Goal: Task Accomplishment & Management: Manage account settings

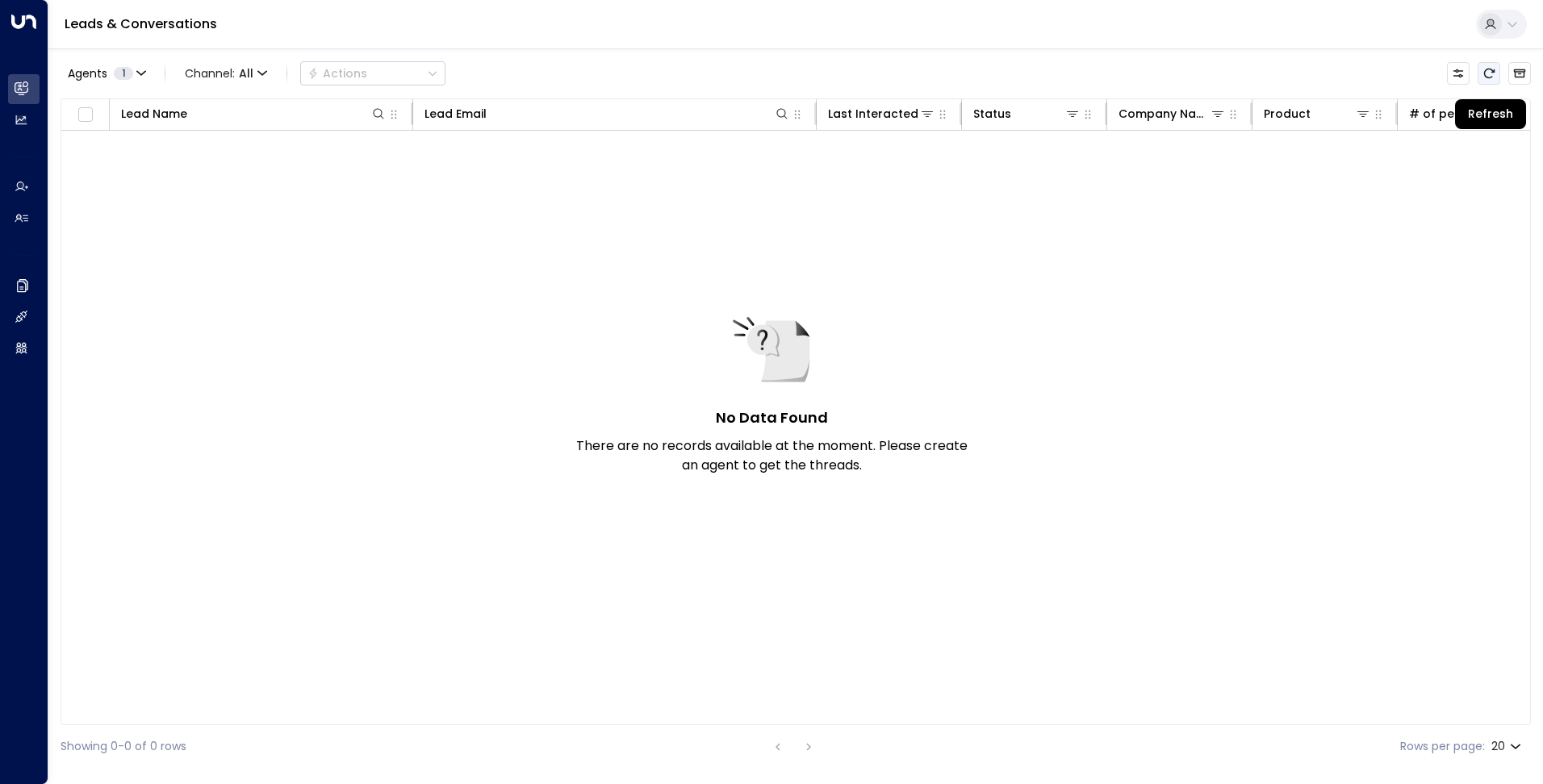
click at [1484, 74] on icon "Refresh" at bounding box center [1489, 73] width 11 height 10
click at [1491, 77] on icon "Refresh" at bounding box center [1489, 73] width 11 height 10
click at [1489, 77] on icon "Refresh" at bounding box center [1489, 73] width 13 height 13
drag, startPoint x: 1485, startPoint y: 71, endPoint x: 1450, endPoint y: 88, distance: 38.9
click at [1485, 71] on icon "Refresh" at bounding box center [1489, 73] width 11 height 10
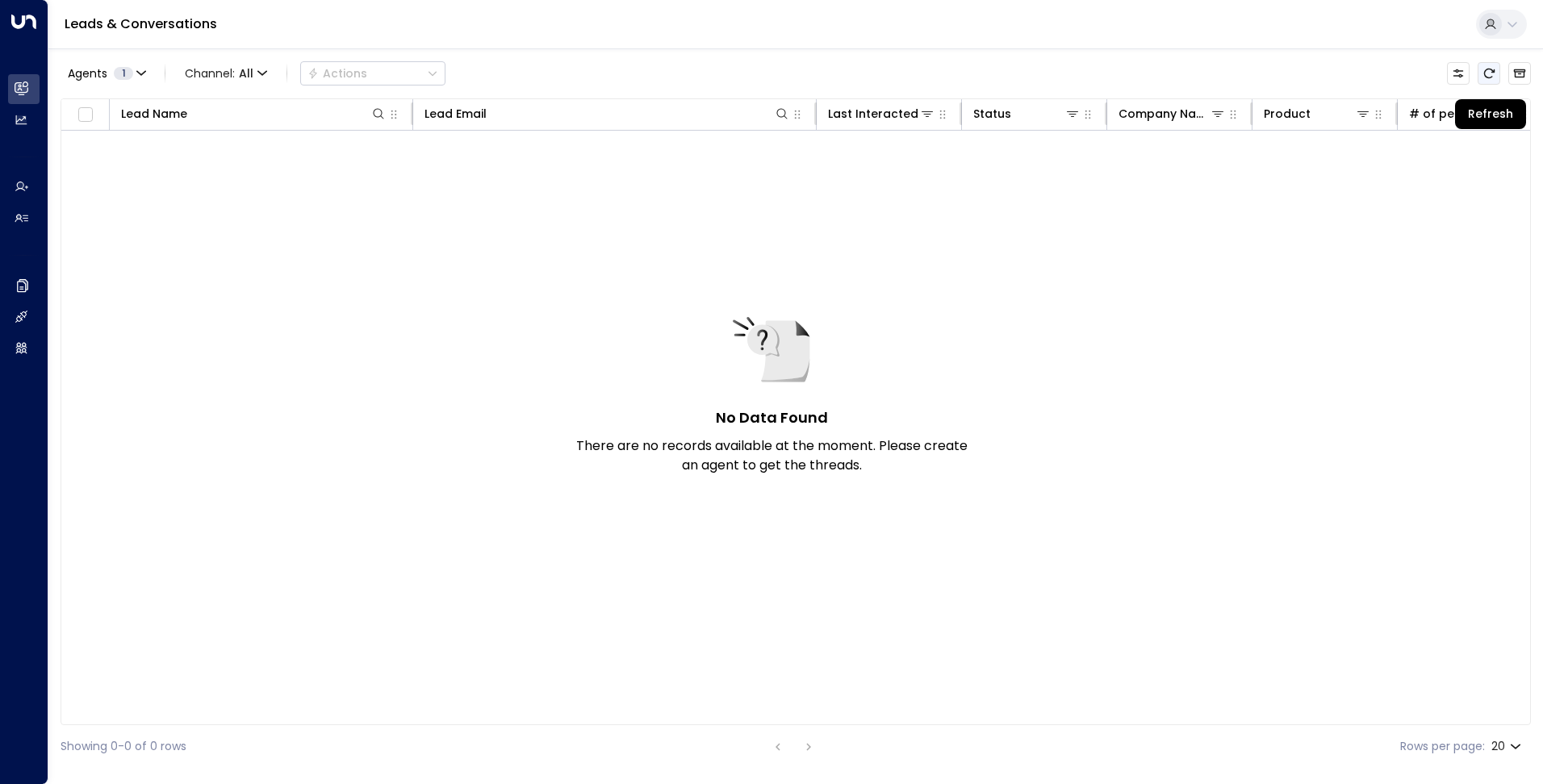
click at [1492, 69] on icon "Refresh" at bounding box center [1489, 73] width 13 height 13
drag, startPoint x: 1491, startPoint y: 70, endPoint x: 1429, endPoint y: 111, distance: 74.3
click at [1491, 70] on icon "Refresh" at bounding box center [1489, 73] width 13 height 13
click at [1495, 72] on button "Refresh" at bounding box center [1488, 73] width 22 height 22
click at [1491, 73] on icon "Refresh" at bounding box center [1489, 73] width 13 height 13
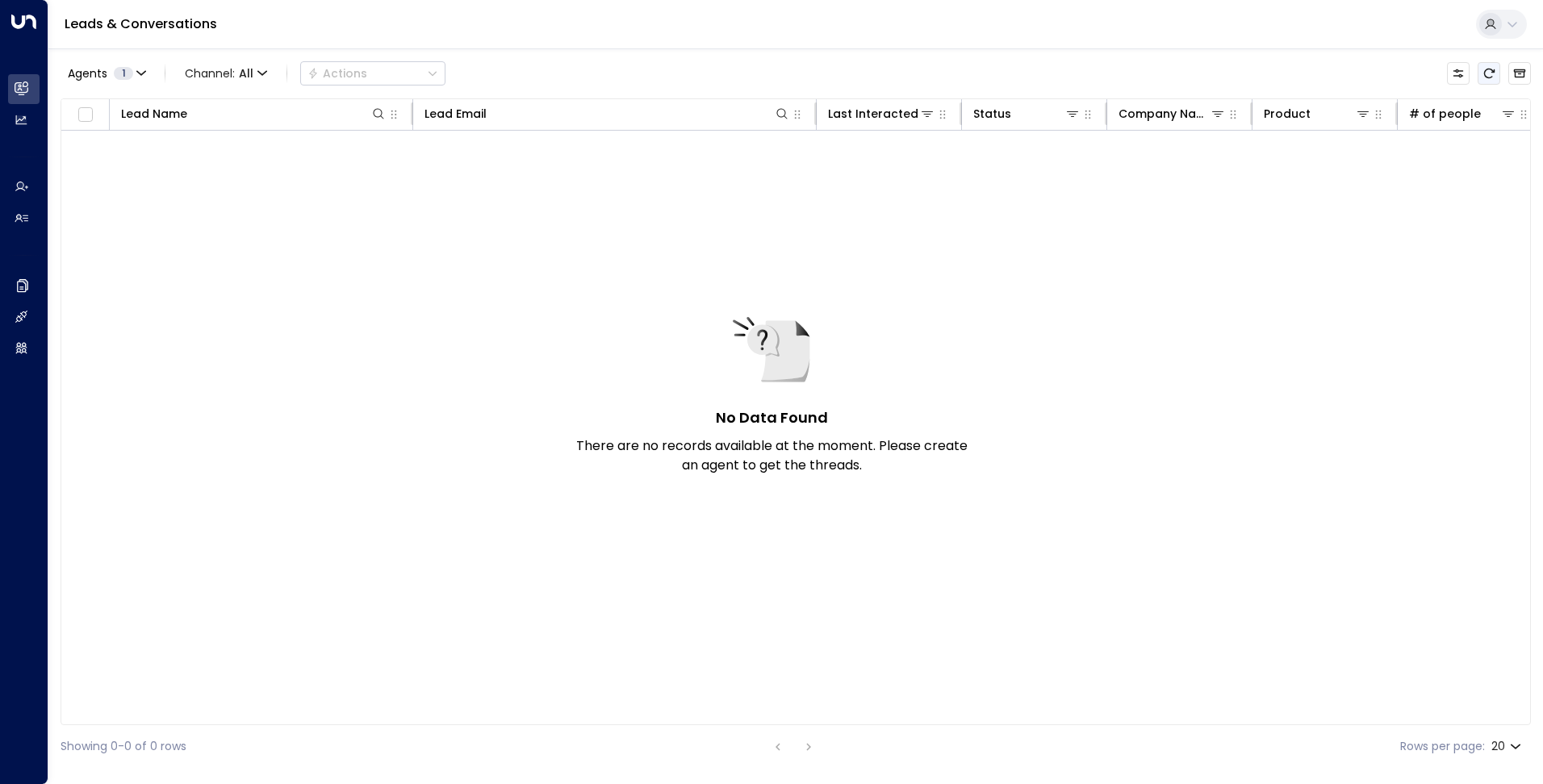
click at [1486, 68] on icon "Refresh" at bounding box center [1489, 73] width 13 height 13
click at [1496, 87] on div "Agents 1 Channel: All Actions" at bounding box center [795, 73] width 1470 height 34
click at [1496, 74] on button "Refresh" at bounding box center [1488, 73] width 22 height 22
click at [1484, 74] on icon "Refresh" at bounding box center [1489, 73] width 11 height 10
click at [1493, 77] on icon "Refresh" at bounding box center [1489, 73] width 13 height 13
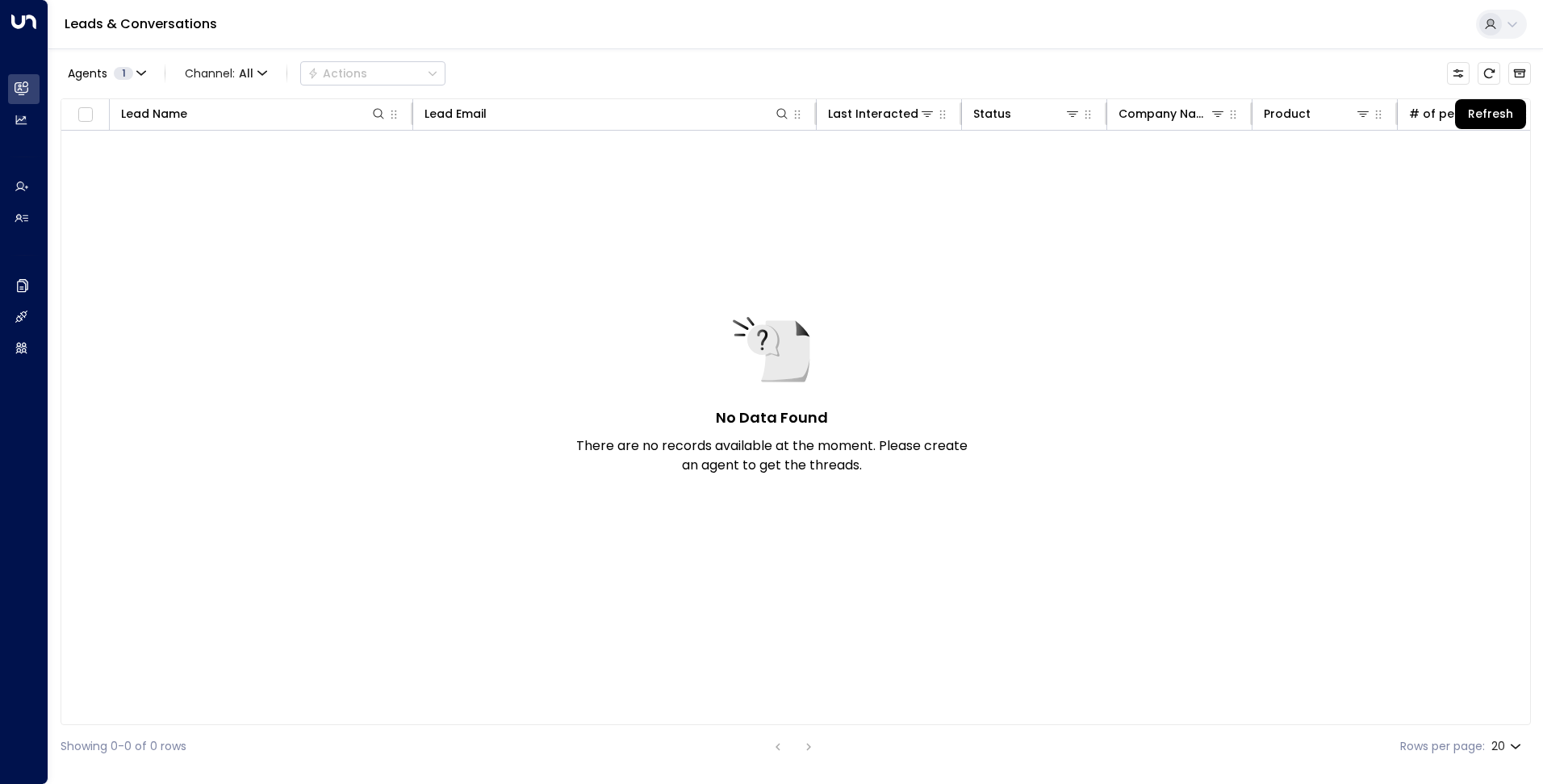
drag, startPoint x: 1491, startPoint y: 77, endPoint x: 1299, endPoint y: 76, distance: 192.0
click at [1490, 77] on icon "Refresh" at bounding box center [1489, 73] width 13 height 13
click at [1486, 74] on icon "Refresh" at bounding box center [1489, 73] width 13 height 13
click at [1496, 76] on button "Refresh" at bounding box center [1488, 73] width 22 height 22
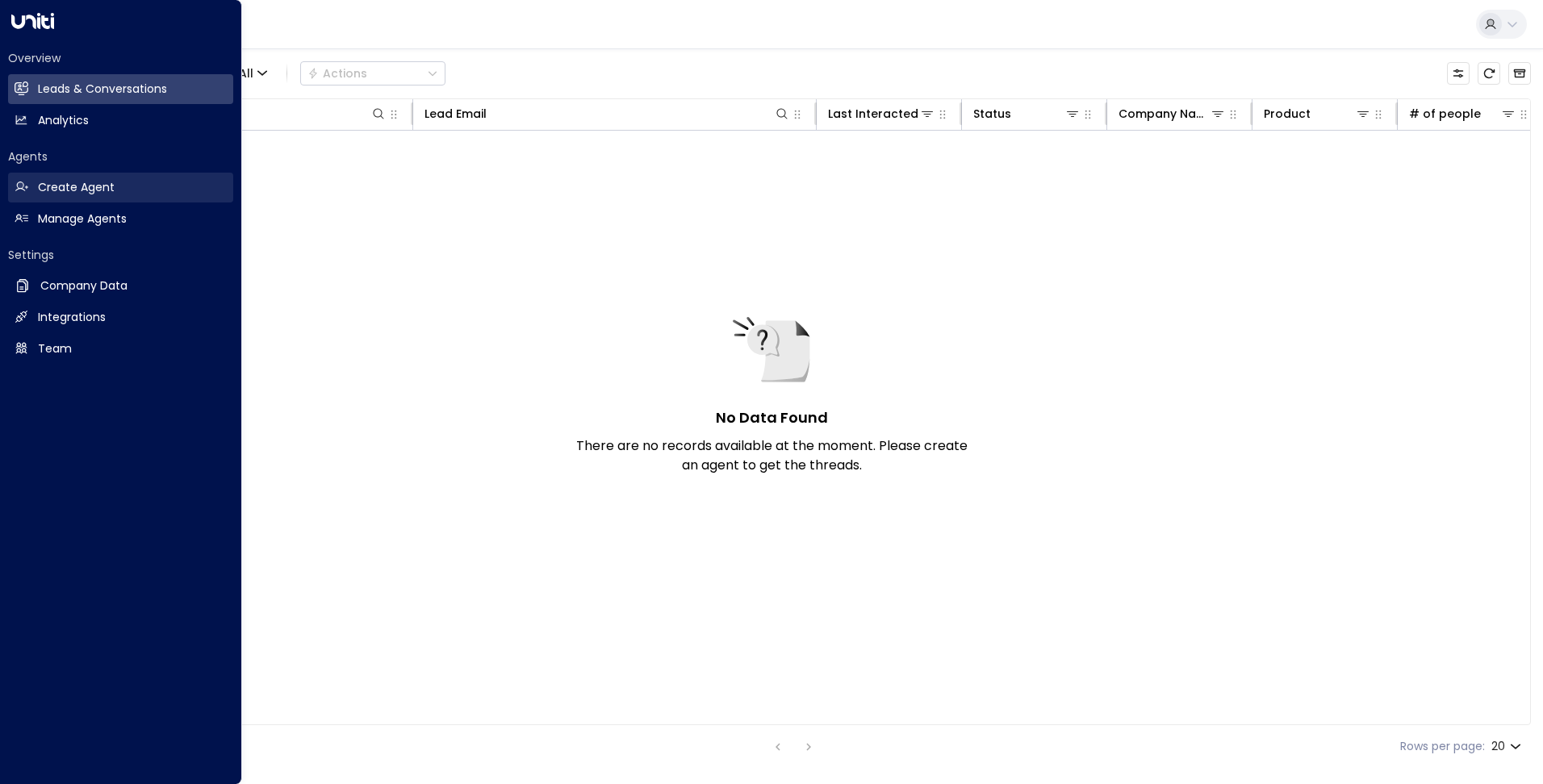
click at [98, 183] on h2 "Create Agent" at bounding box center [77, 187] width 77 height 17
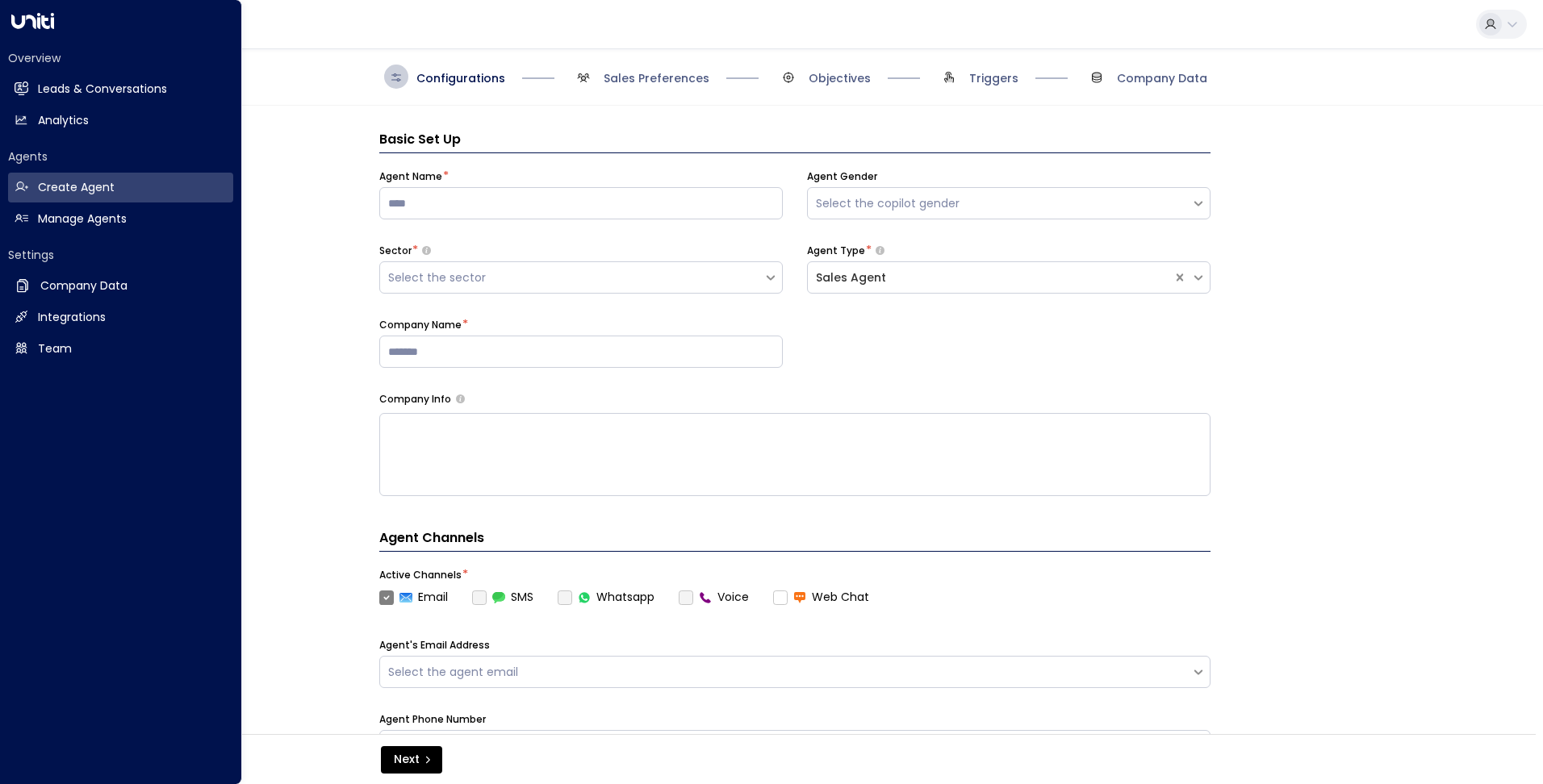
drag, startPoint x: 41, startPoint y: 90, endPoint x: 104, endPoint y: 435, distance: 350.7
click at [41, 90] on h2 "Leads & Conversations" at bounding box center [102, 89] width 129 height 17
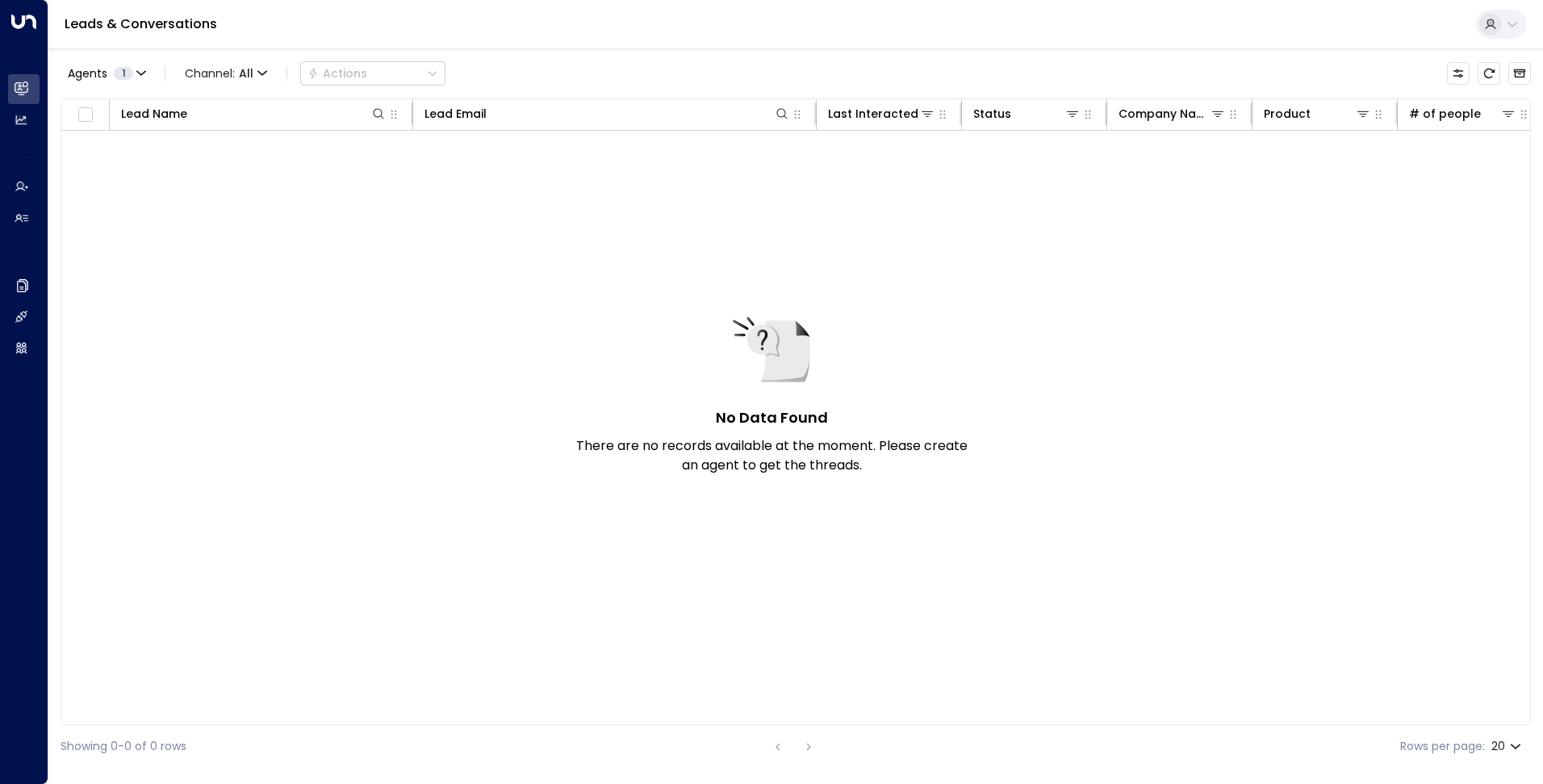
click at [1500, 67] on div at bounding box center [1488, 73] width 84 height 22
click at [1494, 73] on icon "Refresh" at bounding box center [1489, 73] width 13 height 13
drag, startPoint x: 1488, startPoint y: 76, endPoint x: 1479, endPoint y: 91, distance: 17.5
click at [1488, 76] on icon "Refresh" at bounding box center [1489, 73] width 13 height 13
drag, startPoint x: 1491, startPoint y: 76, endPoint x: 1385, endPoint y: 168, distance: 140.4
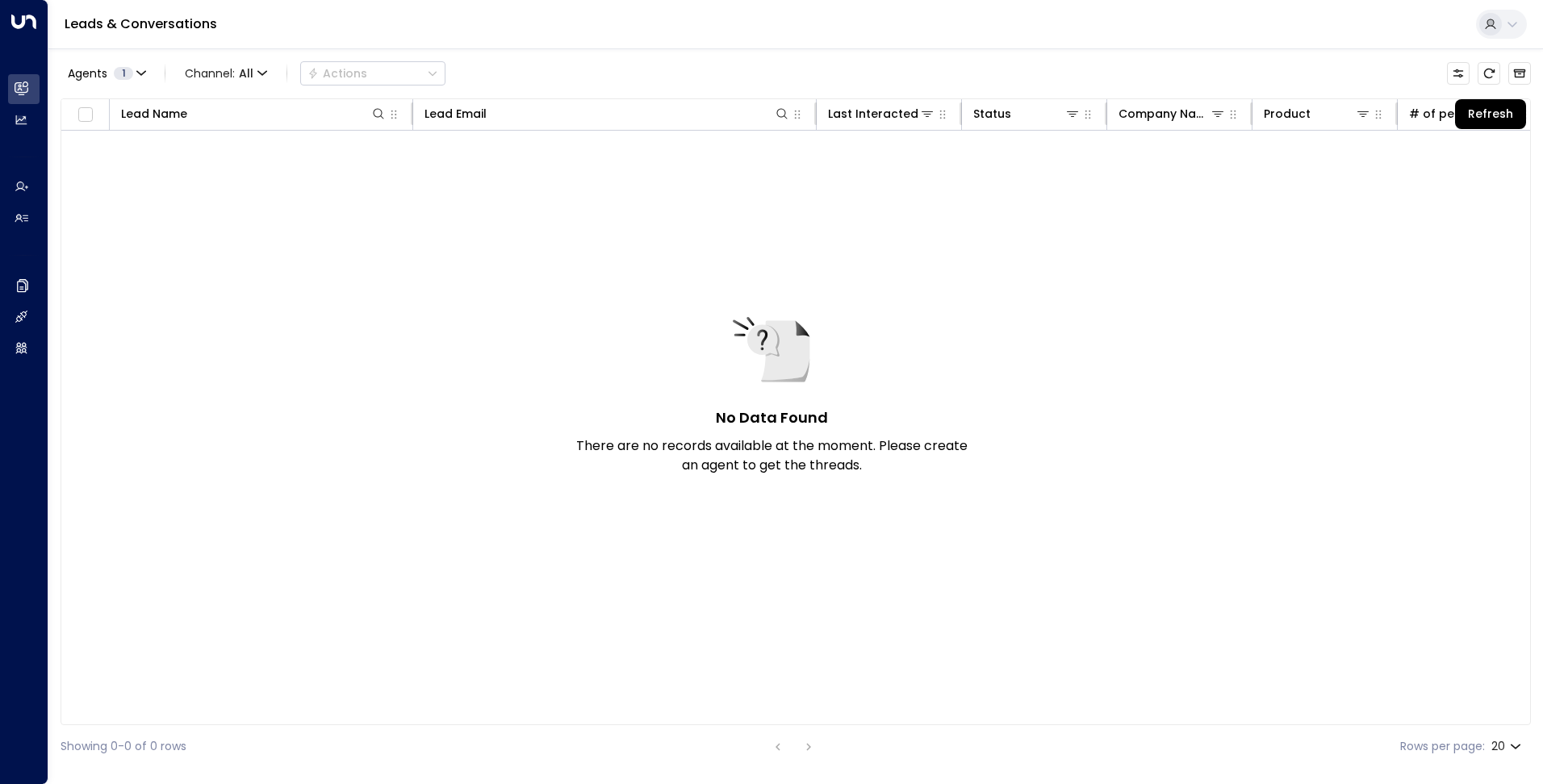
click at [1491, 76] on icon "Refresh" at bounding box center [1489, 73] width 13 height 13
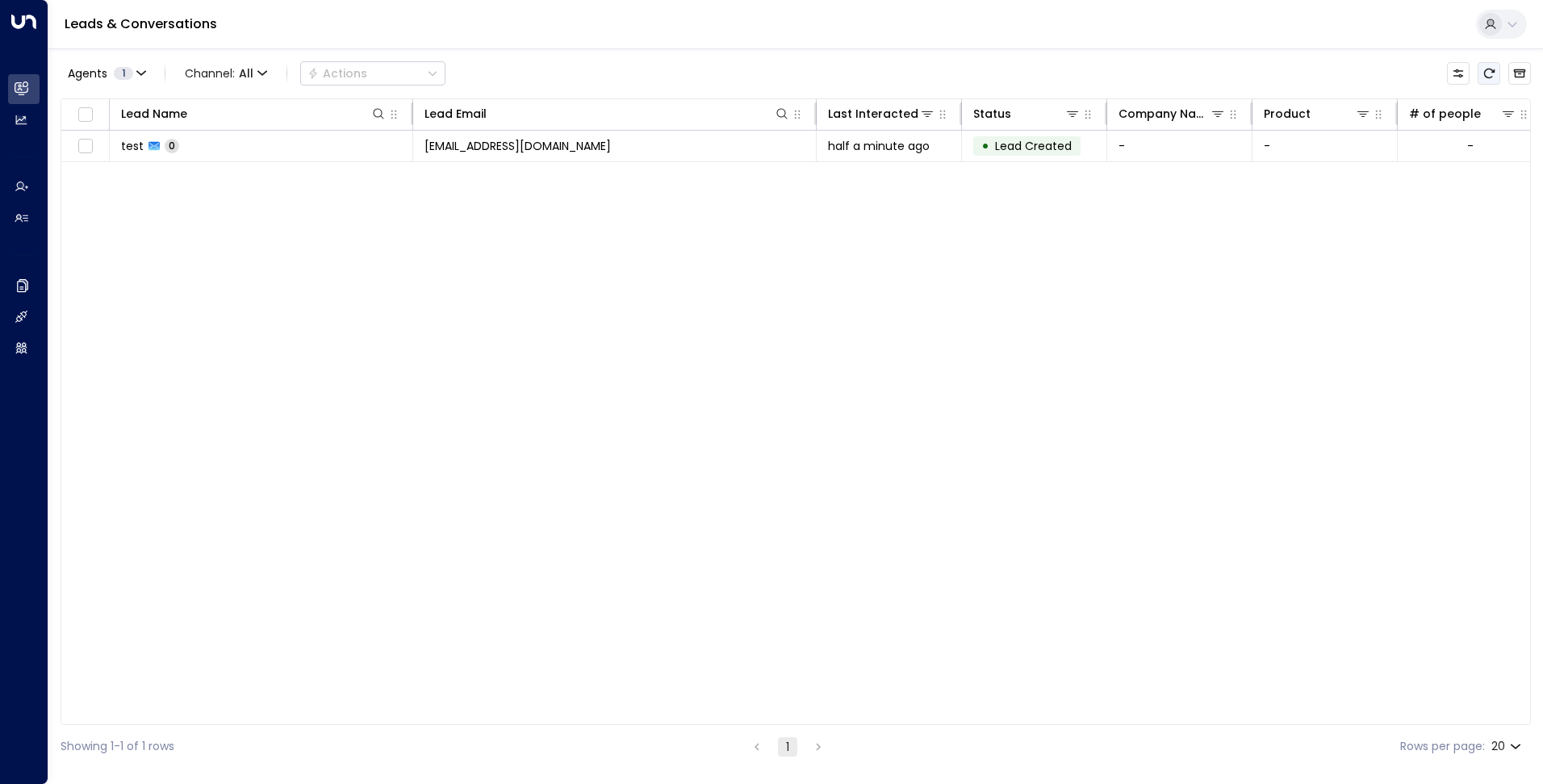
click at [1490, 79] on icon "Refresh" at bounding box center [1489, 73] width 13 height 13
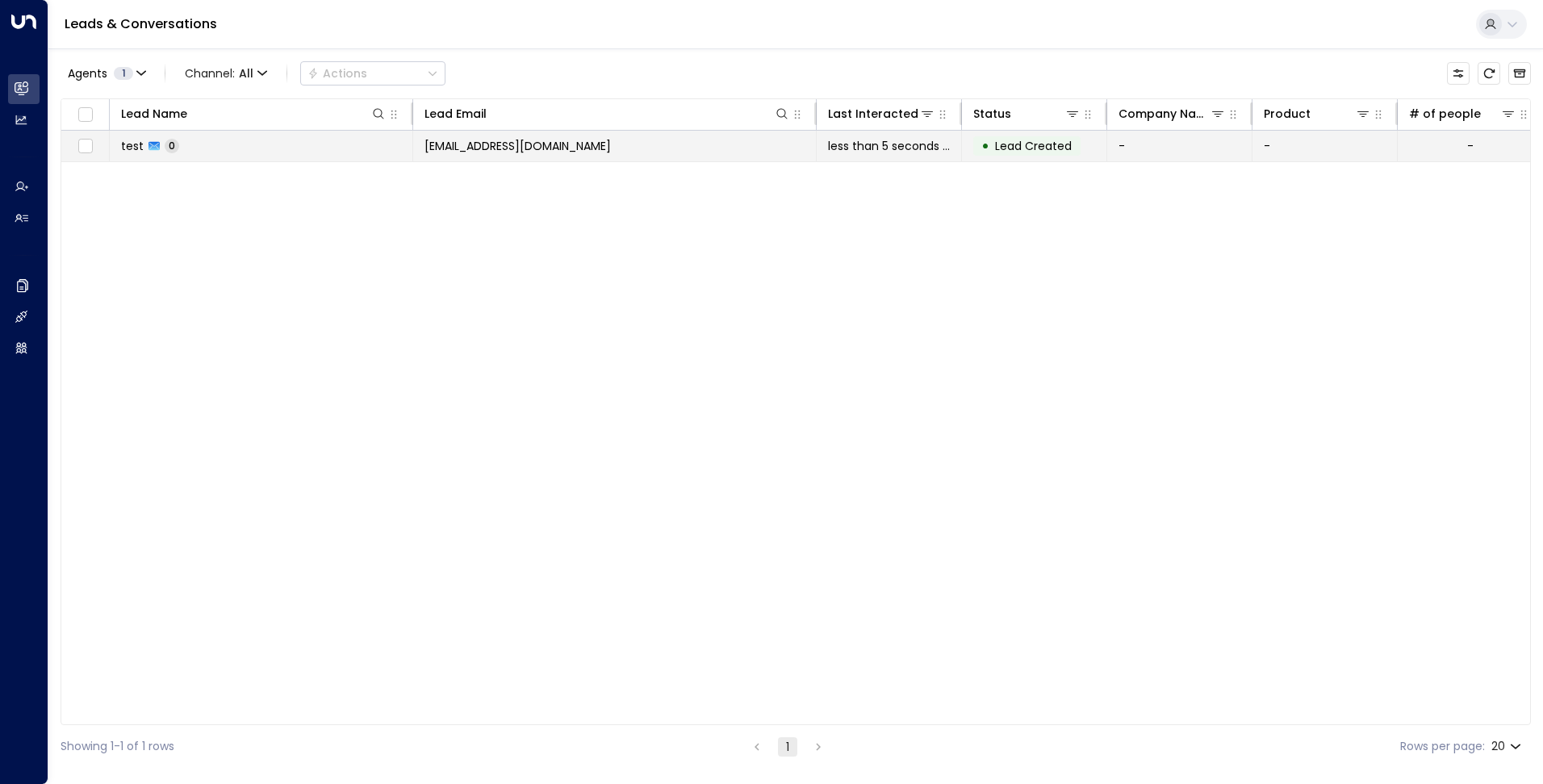
click at [720, 151] on td "[EMAIL_ADDRESS][DOMAIN_NAME]" at bounding box center [615, 146] width 403 height 31
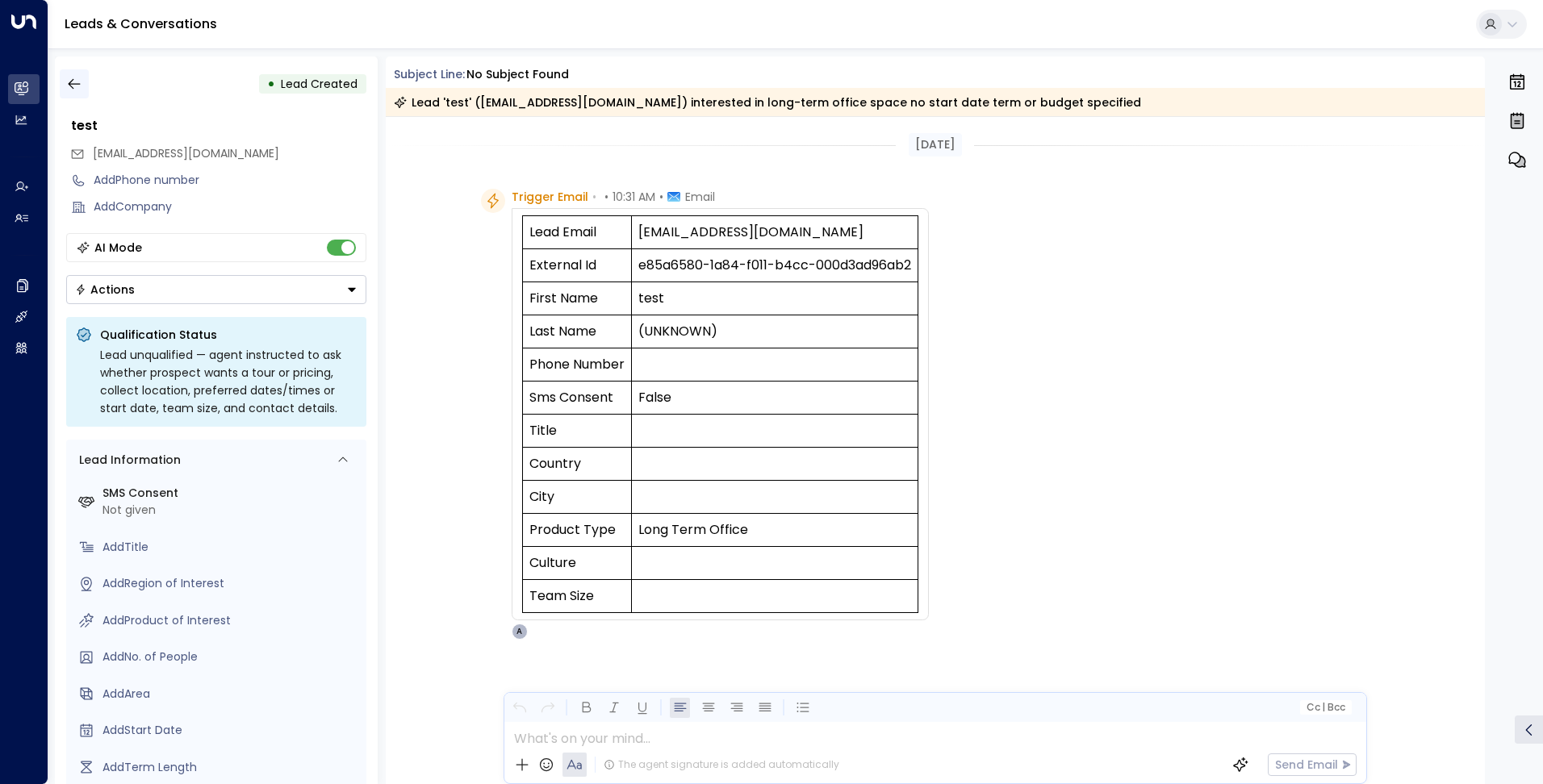
click at [74, 84] on icon "button" at bounding box center [73, 84] width 12 height 11
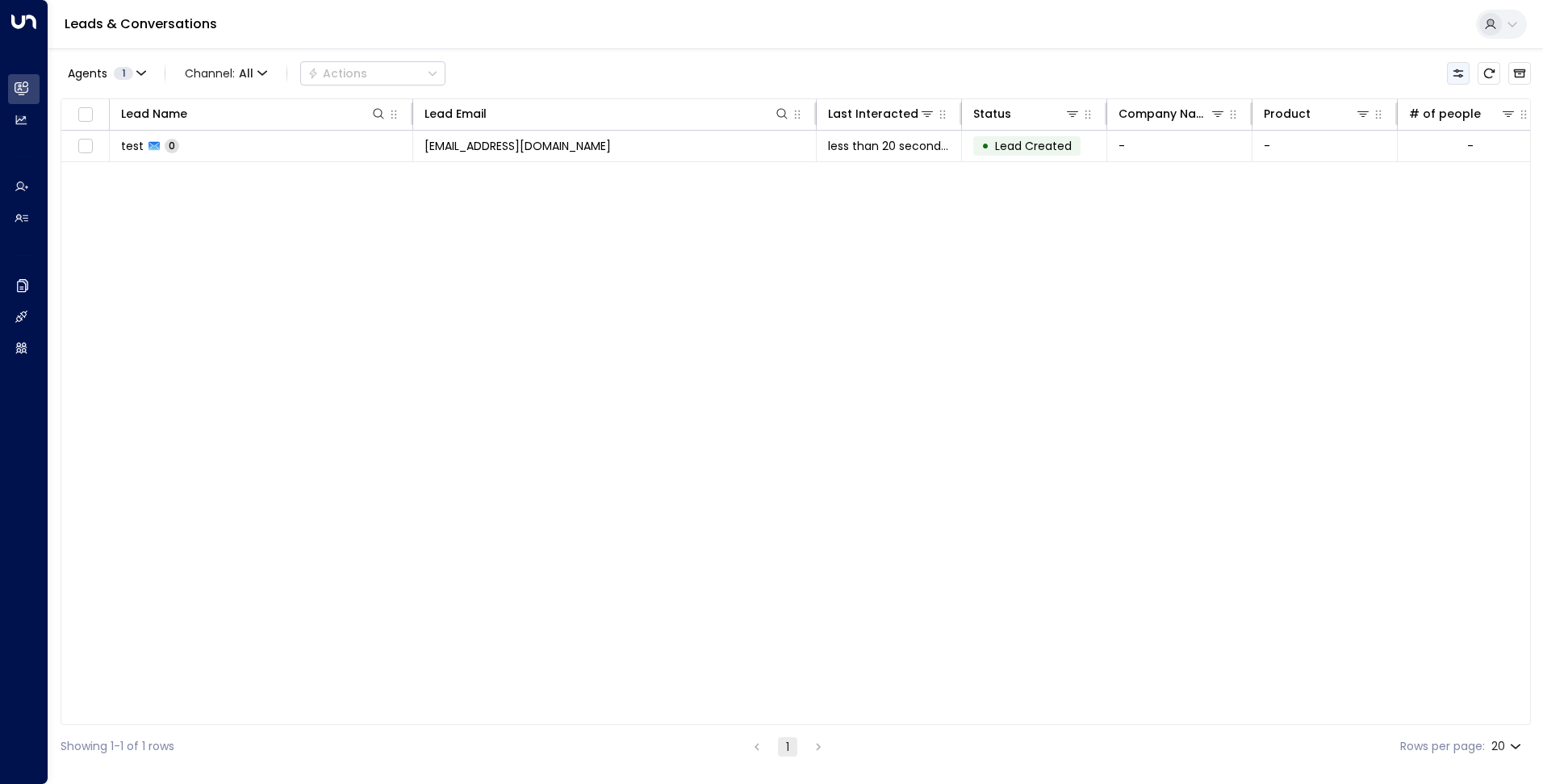
click at [1456, 69] on icon "Customize" at bounding box center [1458, 73] width 11 height 8
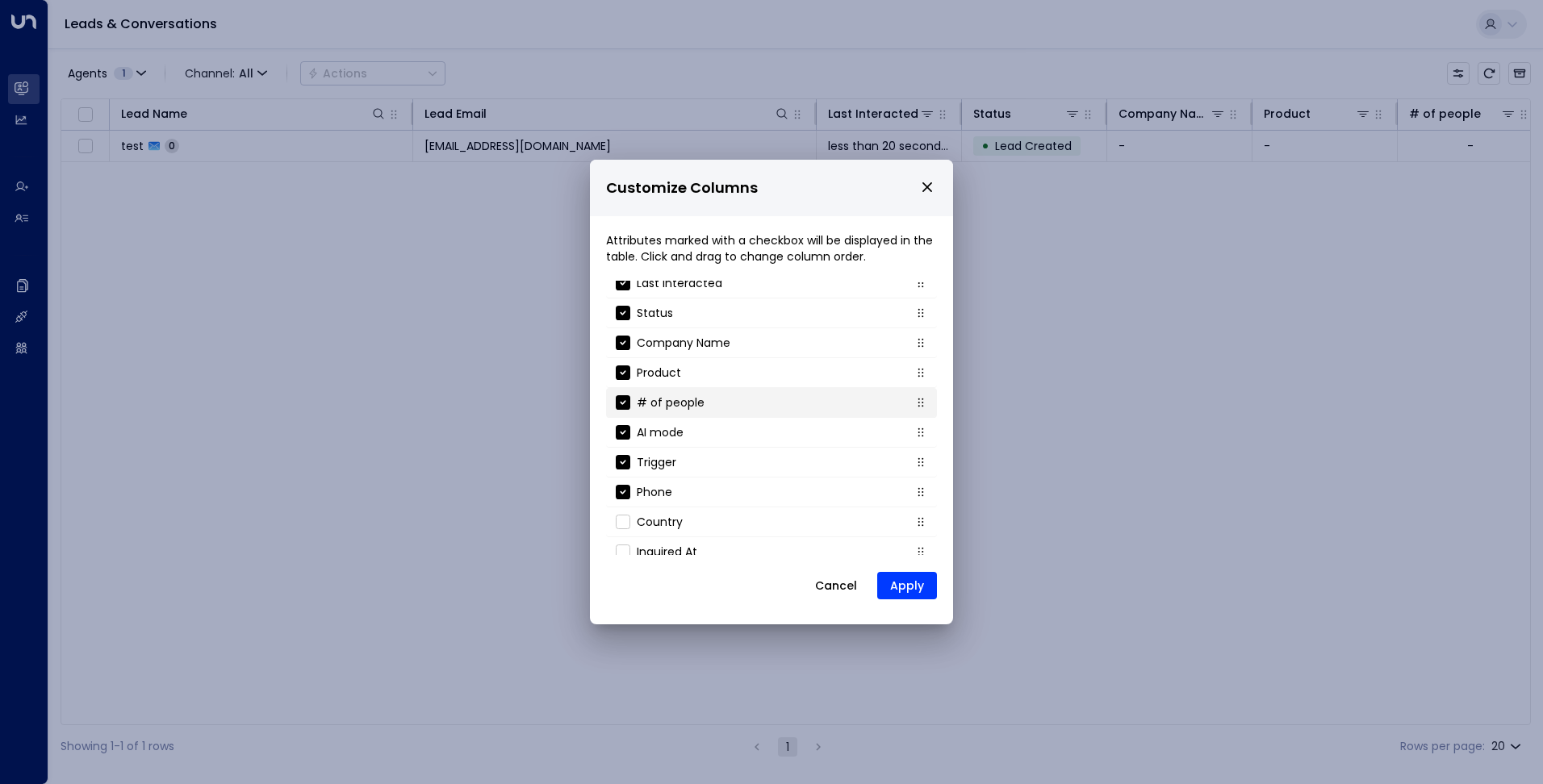
scroll to position [143, 0]
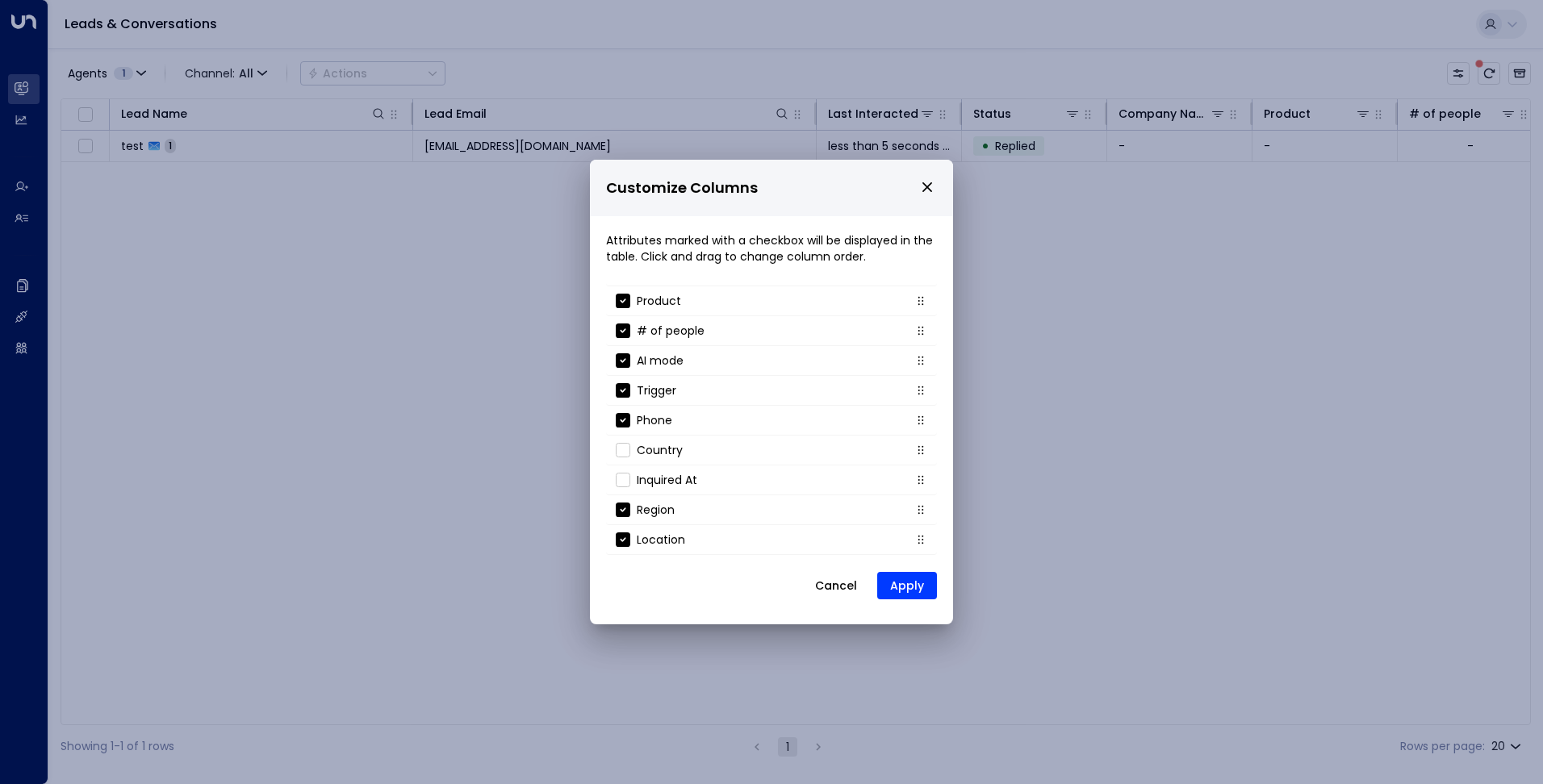
drag, startPoint x: 851, startPoint y: 591, endPoint x: 845, endPoint y: 584, distance: 9.2
click at [851, 589] on button "Cancel" at bounding box center [835, 585] width 69 height 29
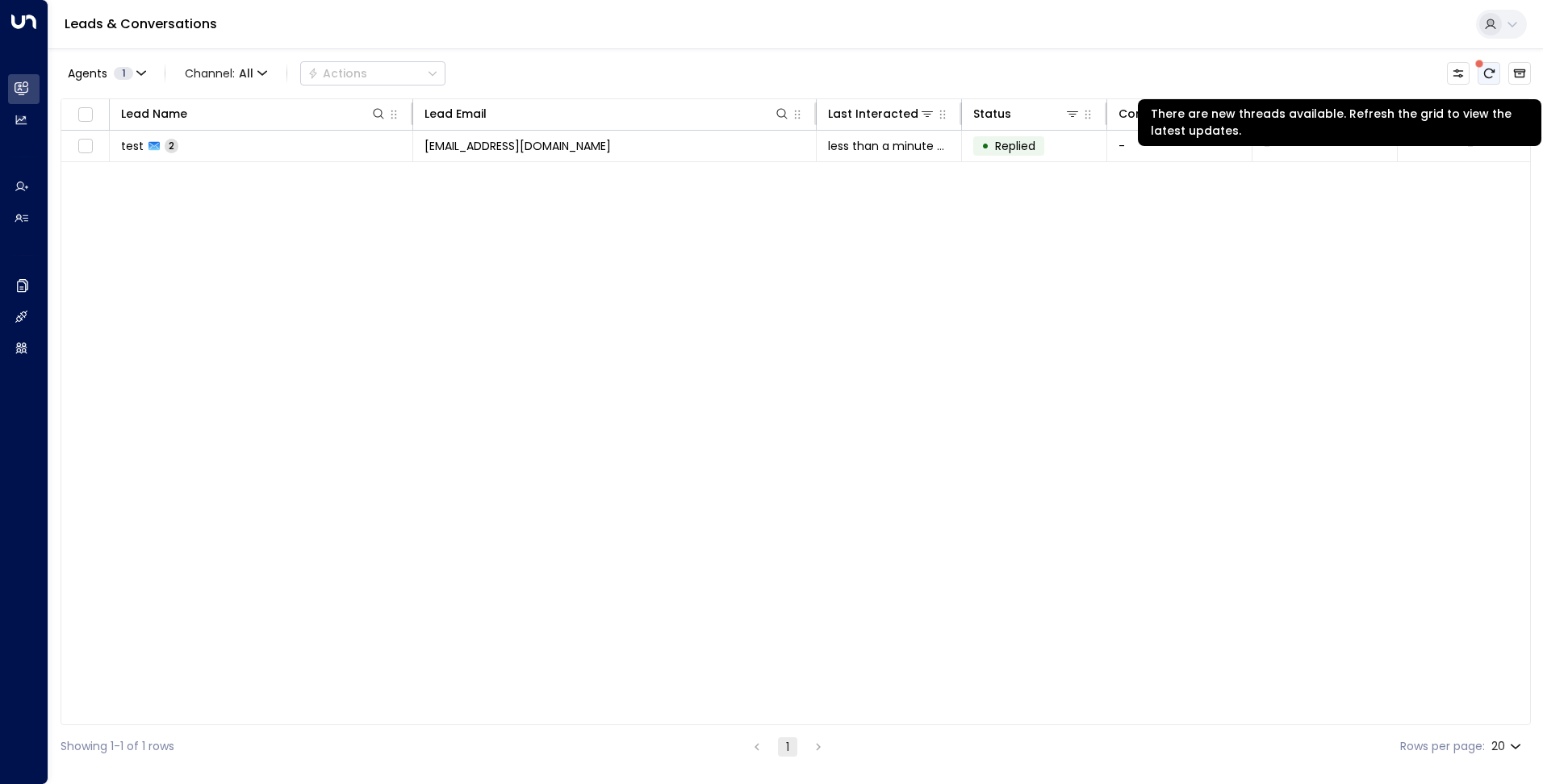
click at [1488, 75] on icon "There are new threads available. Refresh the grid to view the latest updates." at bounding box center [1489, 73] width 13 height 13
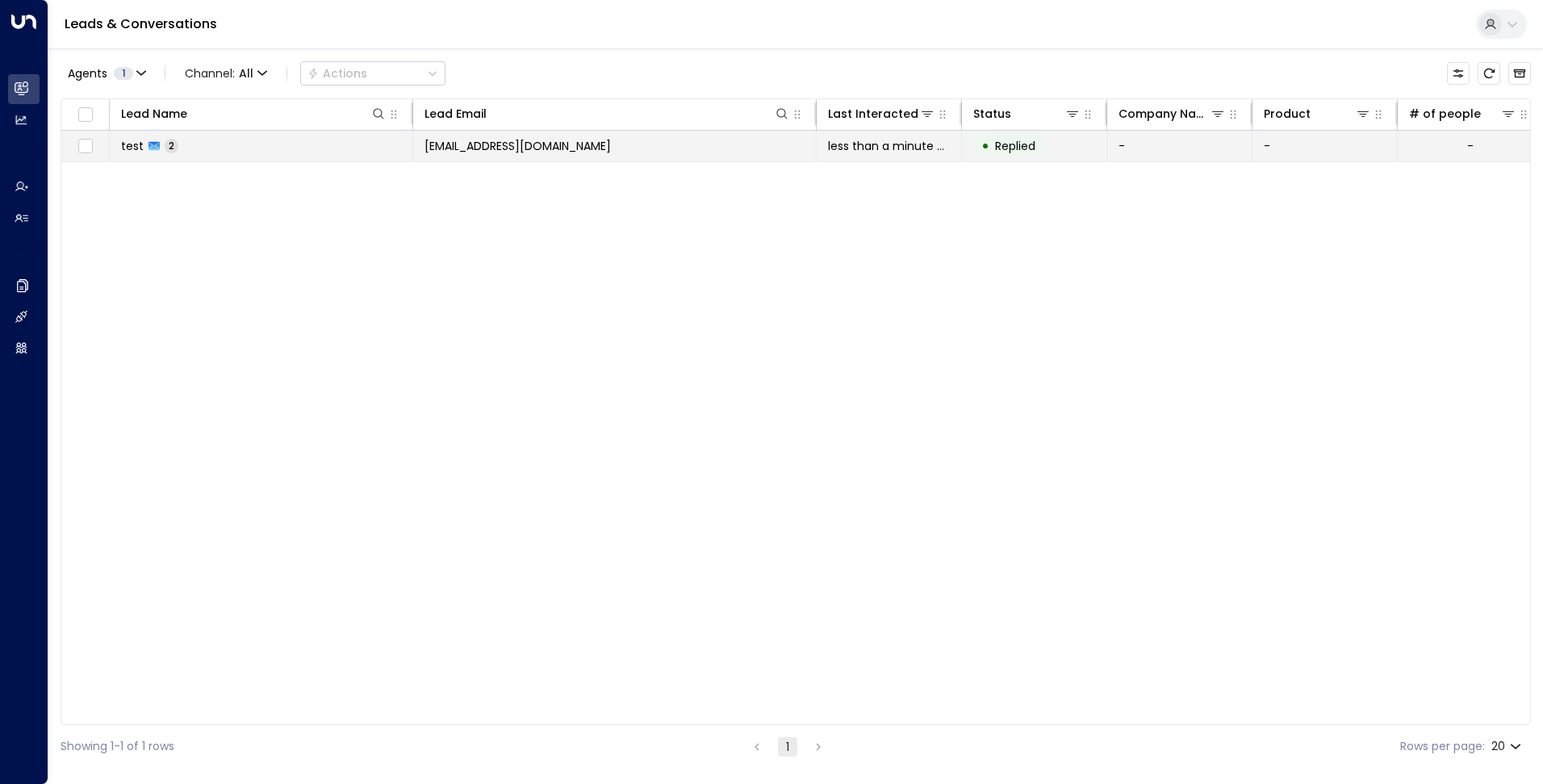
click at [511, 143] on span "[EMAIL_ADDRESS][DOMAIN_NAME]" at bounding box center [518, 146] width 187 height 16
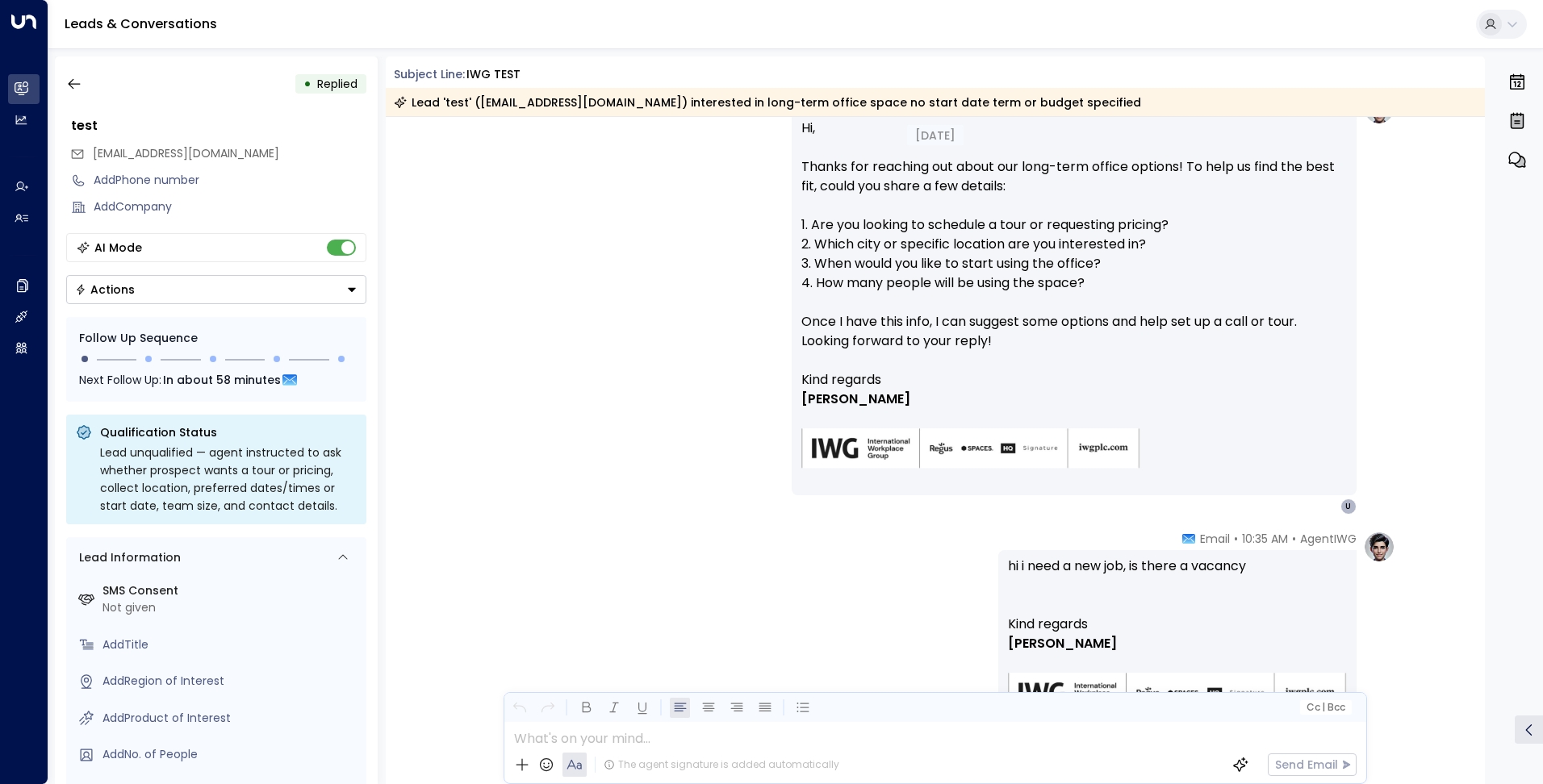
scroll to position [645, 0]
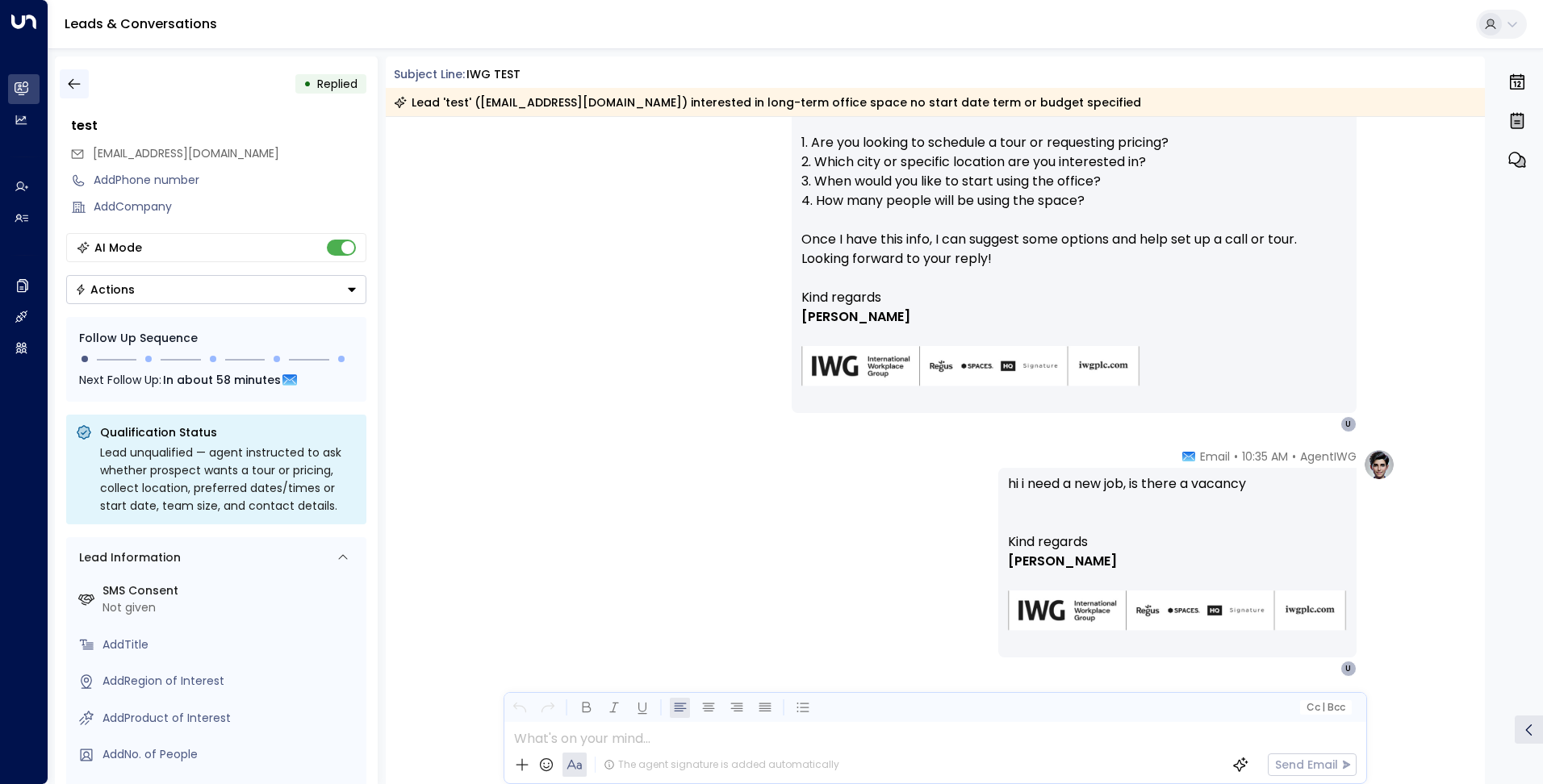
click at [72, 91] on icon "button" at bounding box center [73, 83] width 16 height 16
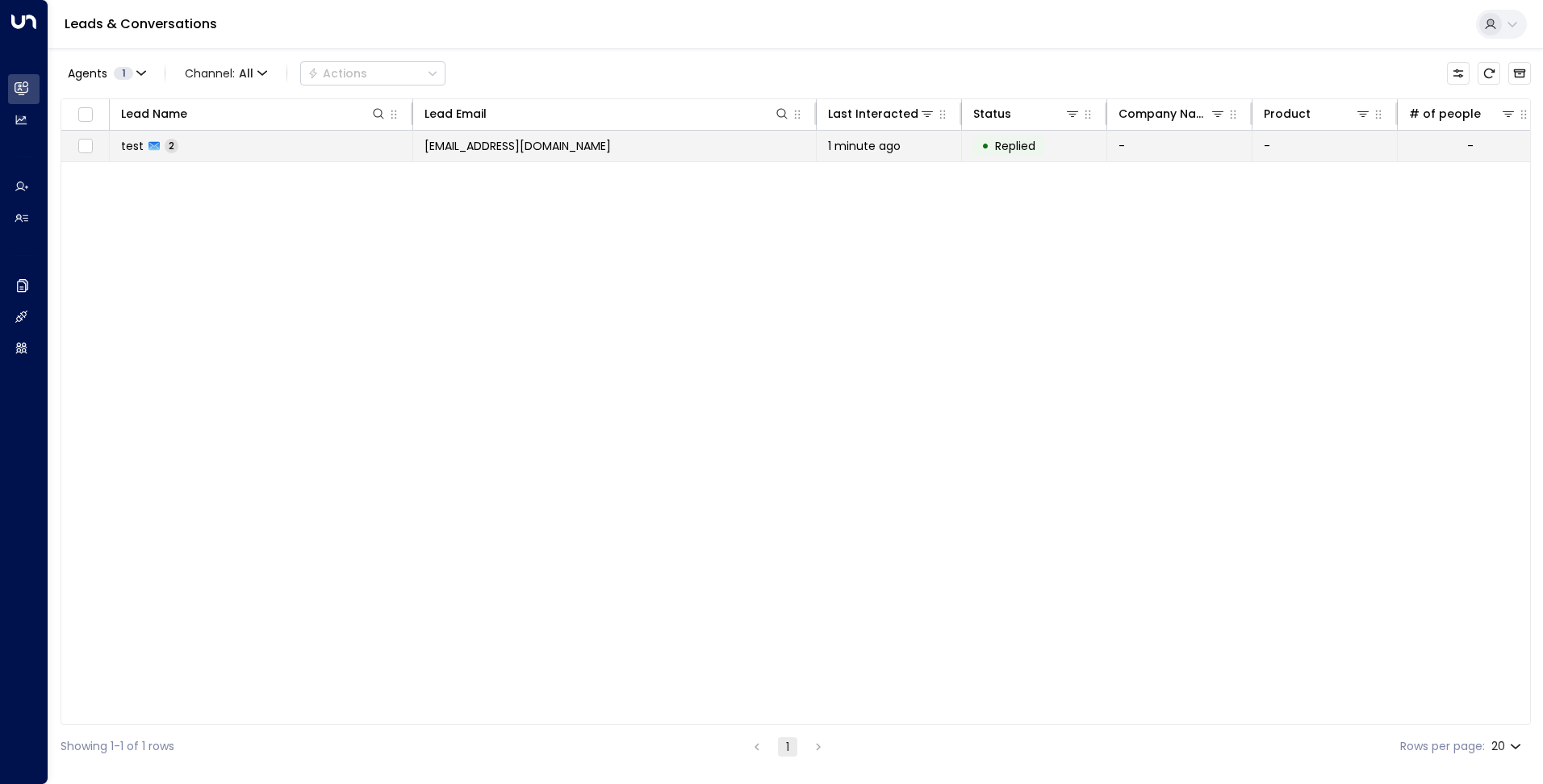
click at [592, 156] on td "[EMAIL_ADDRESS][DOMAIN_NAME]" at bounding box center [615, 146] width 403 height 31
